Goal: Task Accomplishment & Management: Manage account settings

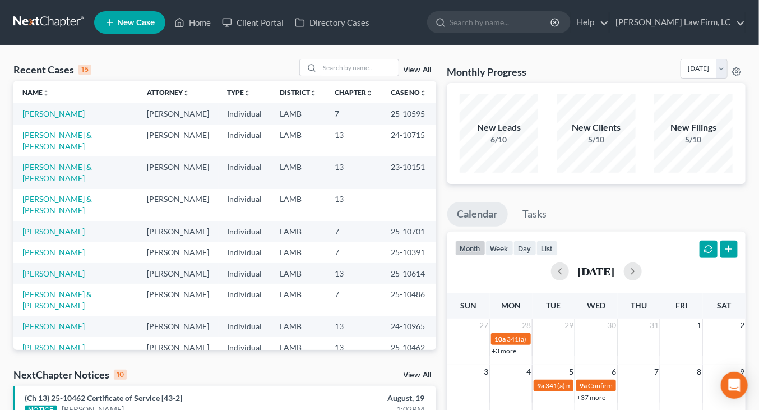
click at [356, 189] on td "13" at bounding box center [354, 205] width 56 height 32
drag, startPoint x: 225, startPoint y: 186, endPoint x: 188, endPoint y: 144, distance: 56.0
click at [224, 185] on tbody "Clouatre, Megan Mitchell D. Dickson Individual LAMB 7 25-10595 Martinez, Franci…" at bounding box center [224, 282] width 422 height 359
click at [333, 64] on input "search" at bounding box center [359, 67] width 78 height 16
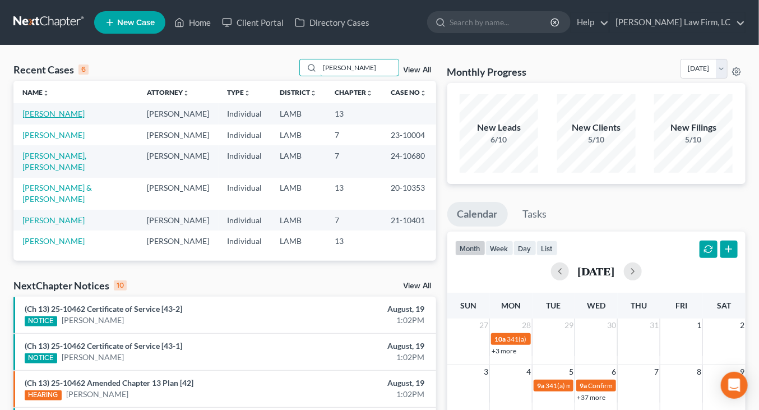
type input "jones"
click at [57, 111] on link "[PERSON_NAME]" at bounding box center [53, 114] width 62 height 10
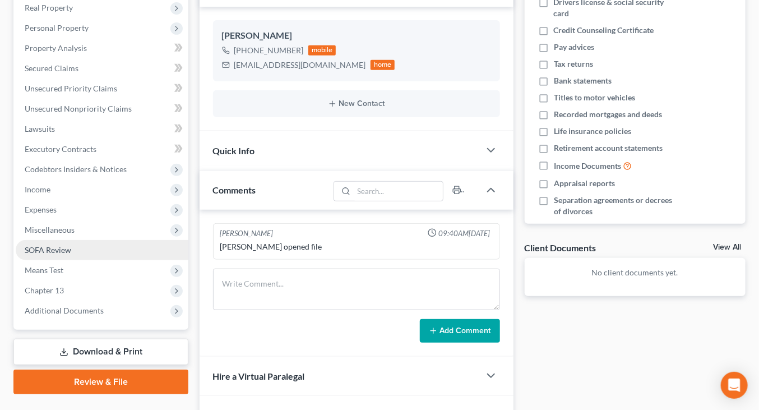
scroll to position [184, 0]
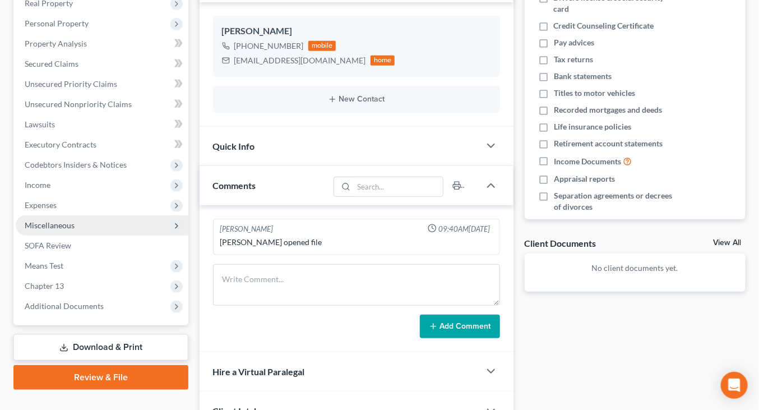
click at [109, 226] on span "Miscellaneous" at bounding box center [102, 225] width 173 height 20
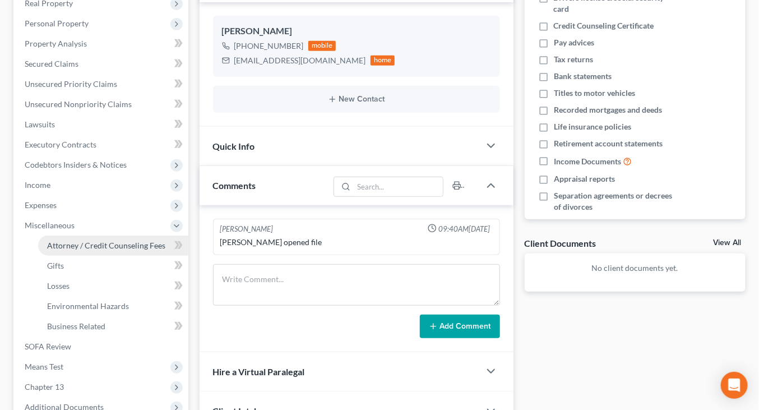
click at [110, 250] on link "Attorney / Credit Counseling Fees" at bounding box center [113, 245] width 150 height 20
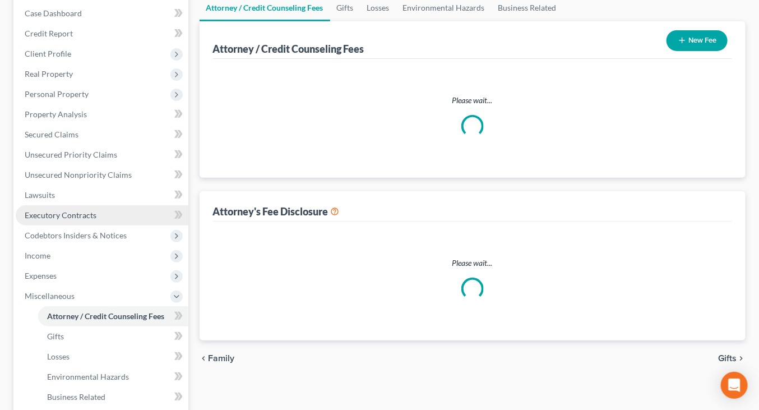
select select "1"
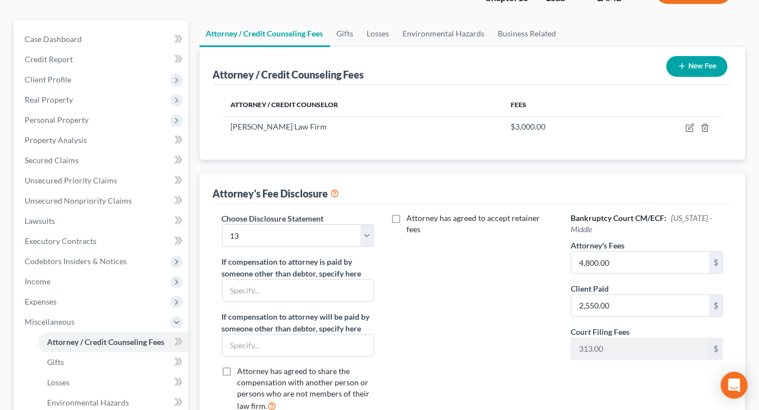
scroll to position [109, 0]
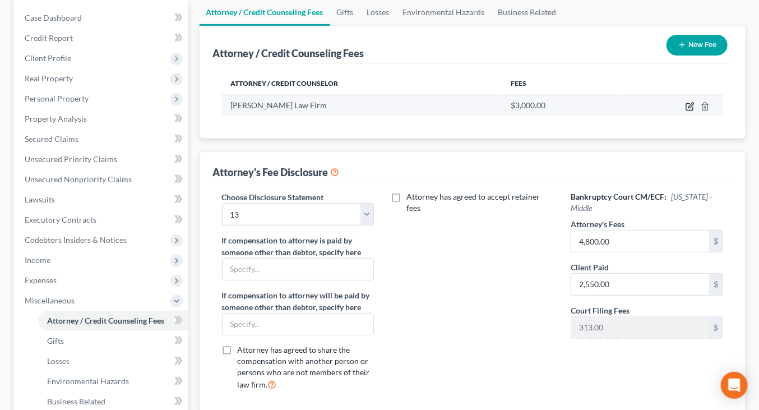
click at [690, 103] on icon "button" at bounding box center [689, 106] width 9 height 9
select select "19"
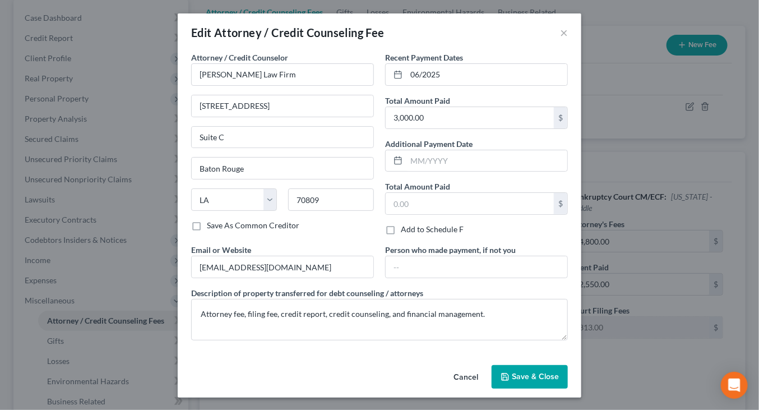
click at [92, 8] on div "Edit Attorney / Credit Counseling Fee × Attorney / Credit Counselor * Dickson L…" at bounding box center [379, 205] width 759 height 410
click at [562, 27] on button "×" at bounding box center [564, 32] width 8 height 13
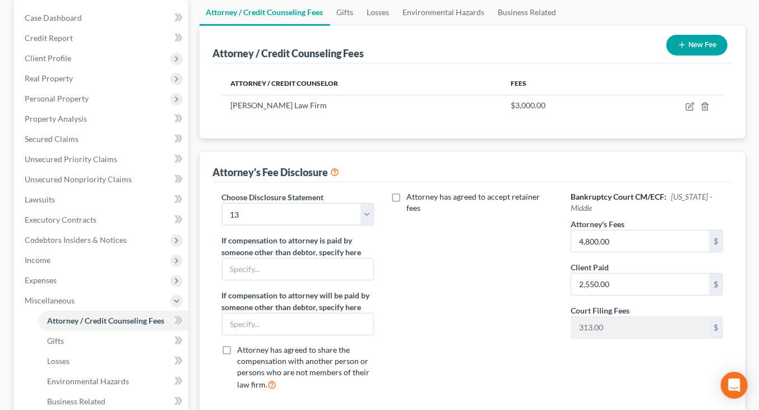
scroll to position [0, 0]
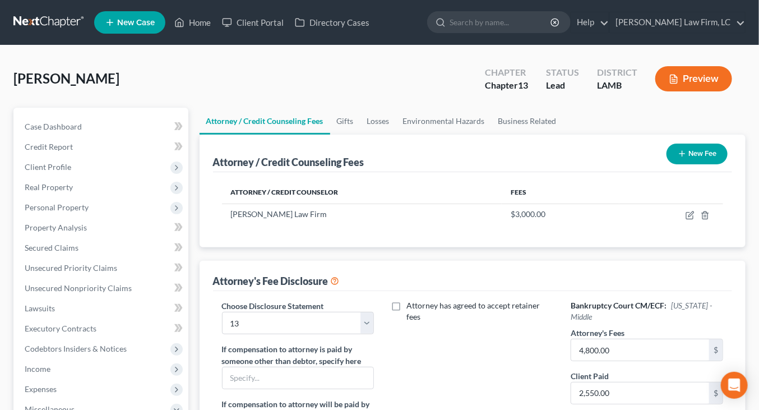
click at [54, 34] on nav "Home New Case Client Portal Directory Cases Dickson Law Firm, LC mdd@dicksonlaw…" at bounding box center [379, 22] width 759 height 45
click at [54, 23] on link at bounding box center [49, 22] width 72 height 20
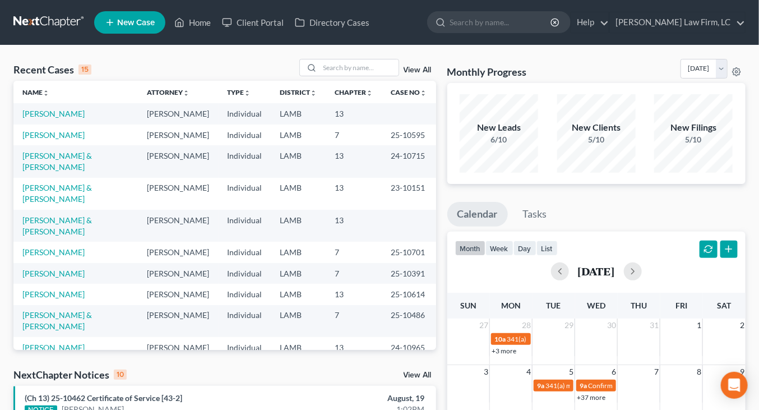
click at [77, 13] on link at bounding box center [49, 22] width 72 height 20
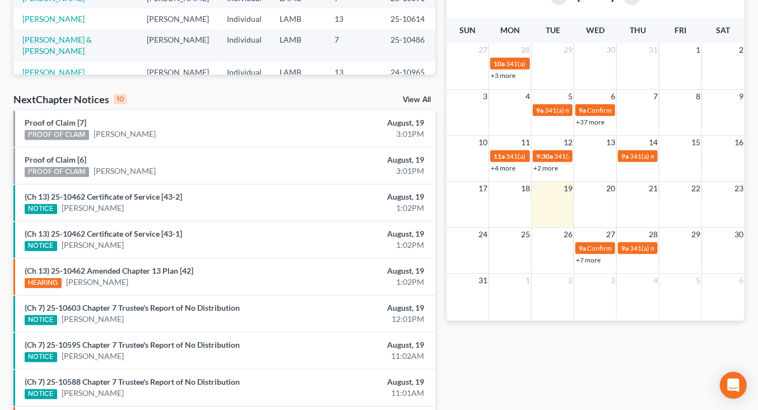
scroll to position [393, 0]
